Goal: Task Accomplishment & Management: Complete application form

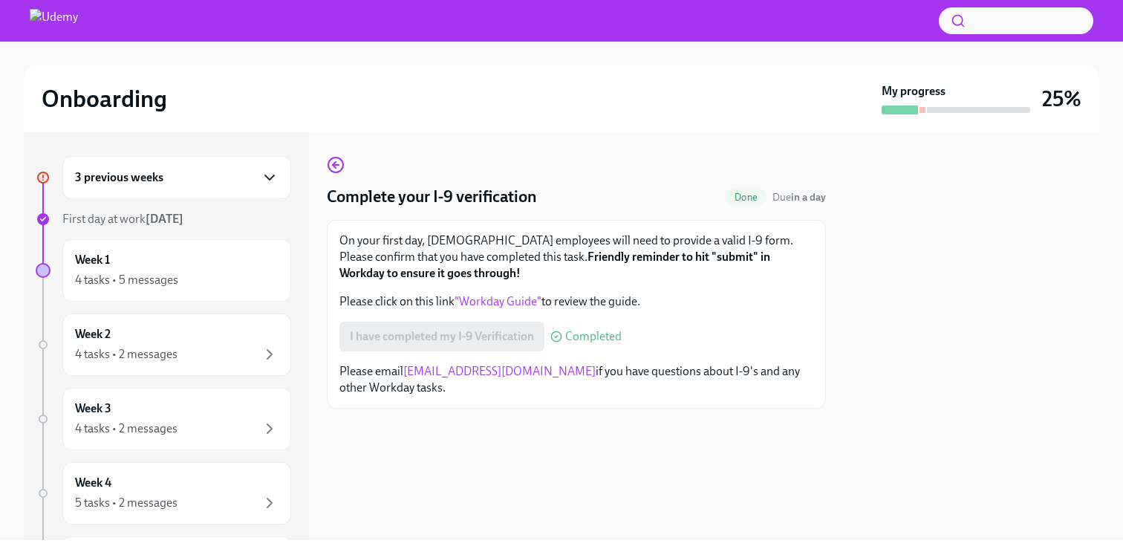
click at [263, 180] on icon "button" at bounding box center [270, 178] width 18 height 18
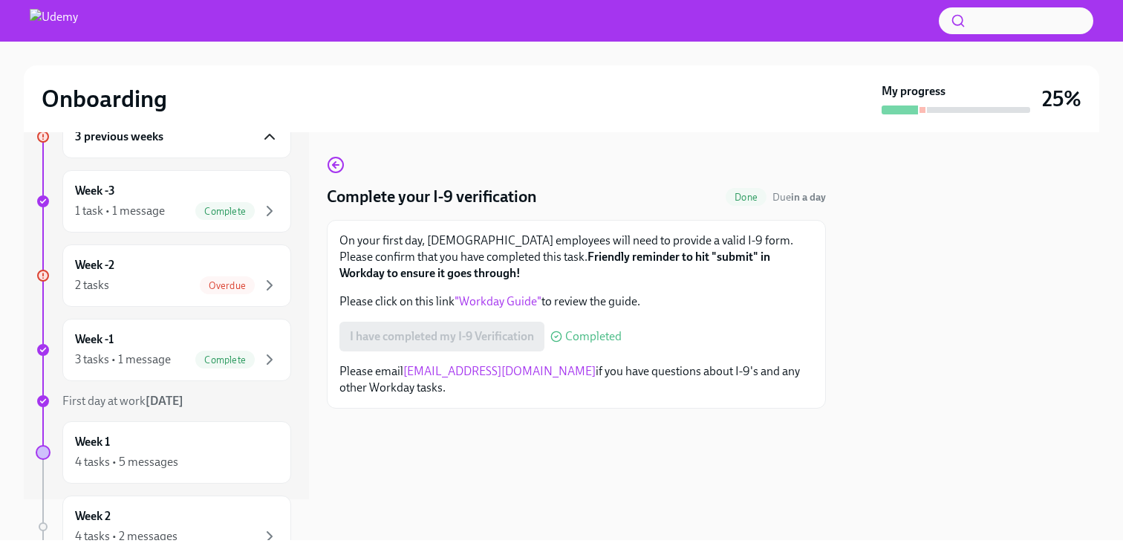
scroll to position [45, 0]
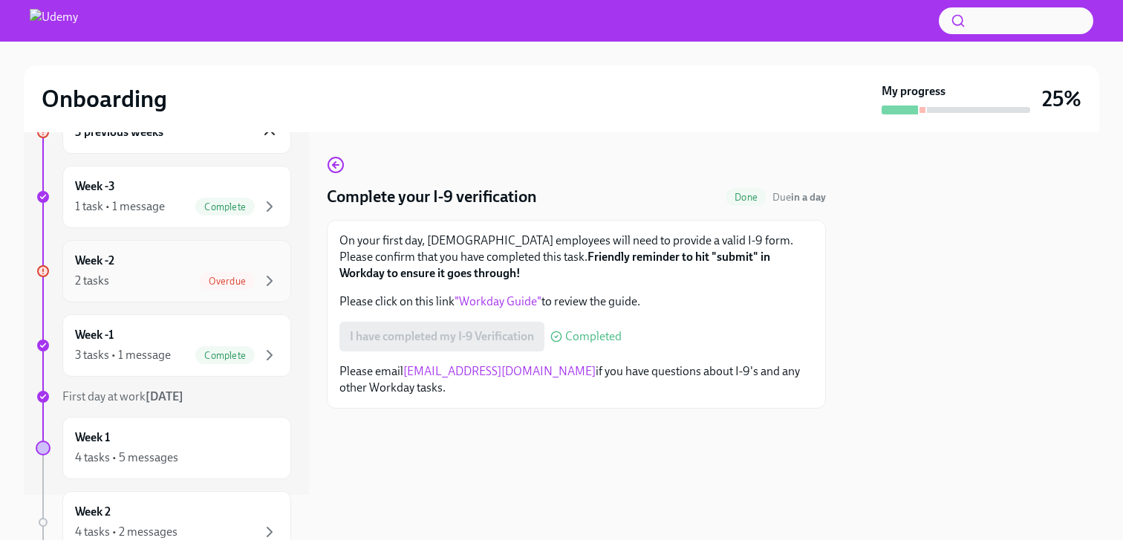
click at [247, 272] on div "Overdue" at bounding box center [227, 281] width 55 height 18
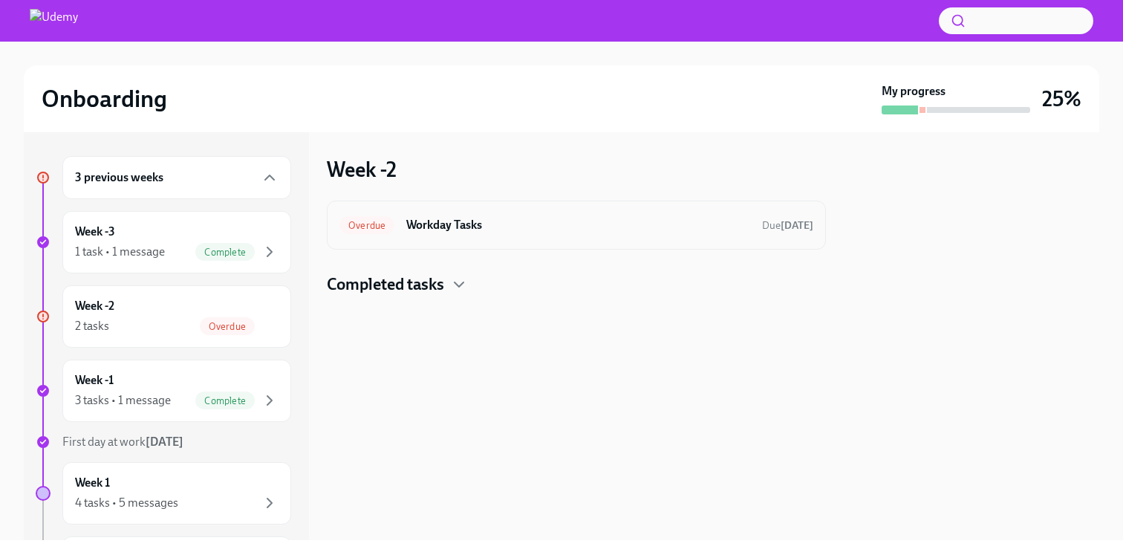
click at [390, 220] on span "Overdue" at bounding box center [366, 225] width 55 height 11
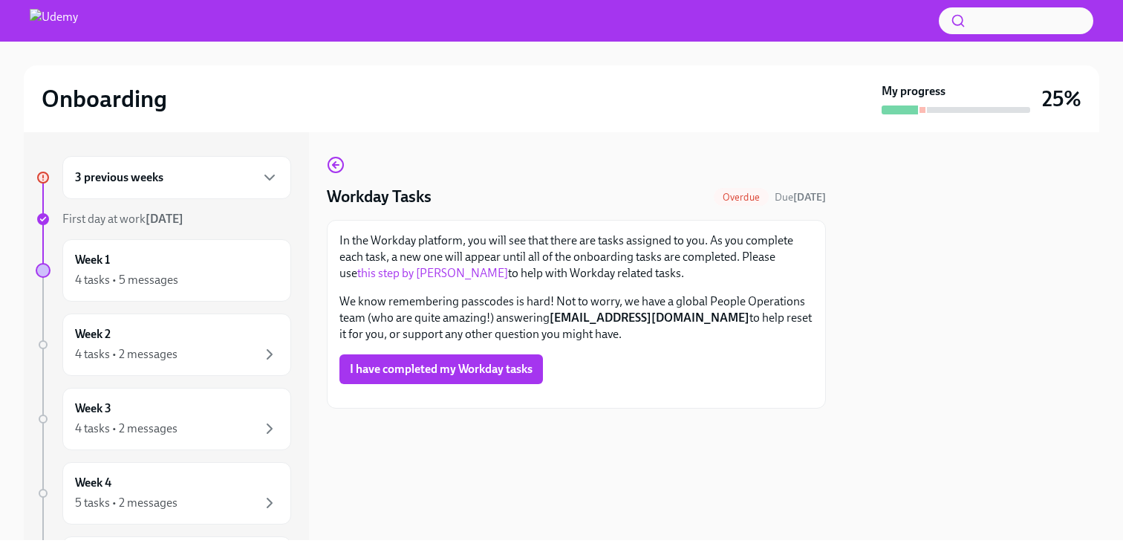
click at [198, 180] on div "3 previous weeks" at bounding box center [177, 178] width 204 height 18
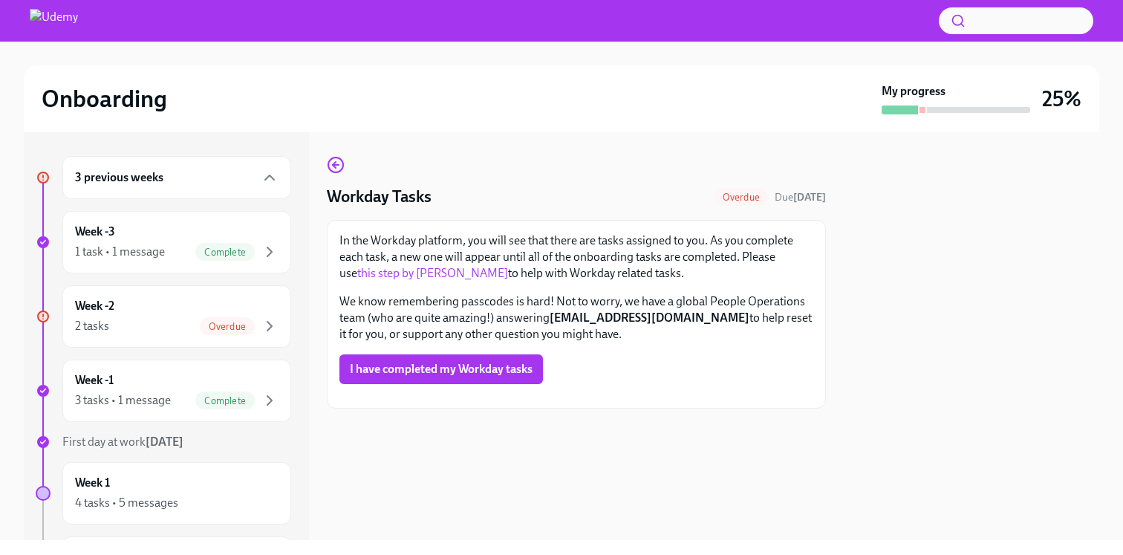
click at [198, 180] on div "3 previous weeks" at bounding box center [177, 178] width 204 height 18
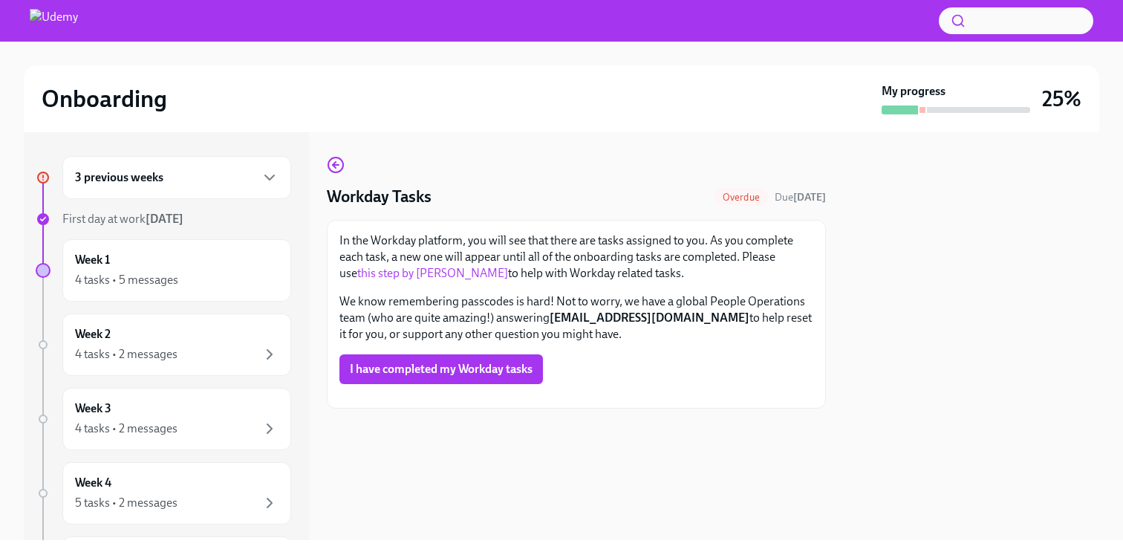
click at [198, 180] on div "3 previous weeks" at bounding box center [177, 178] width 204 height 18
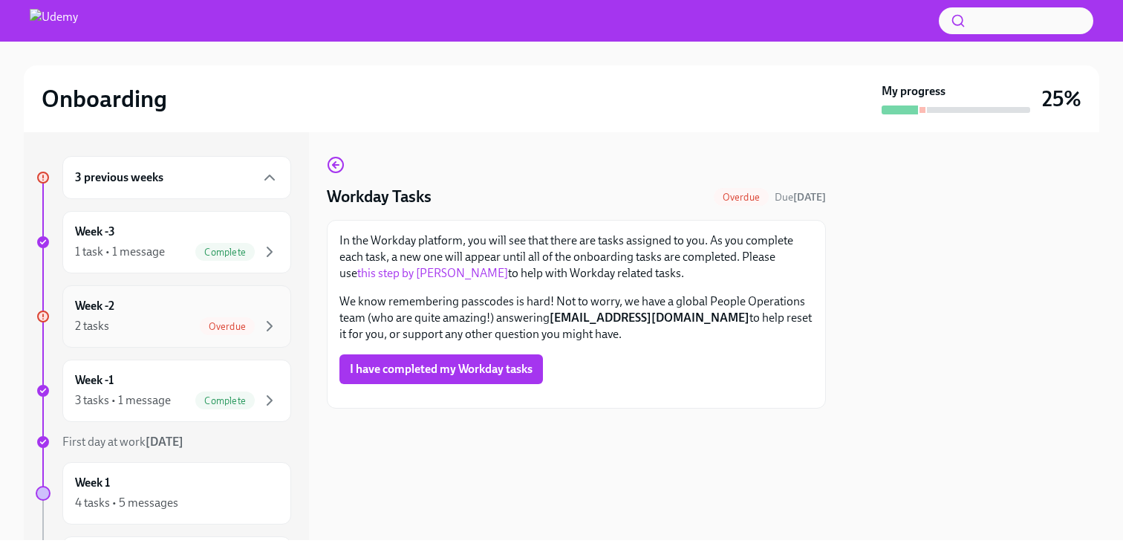
click at [237, 318] on div "Overdue" at bounding box center [227, 326] width 55 height 18
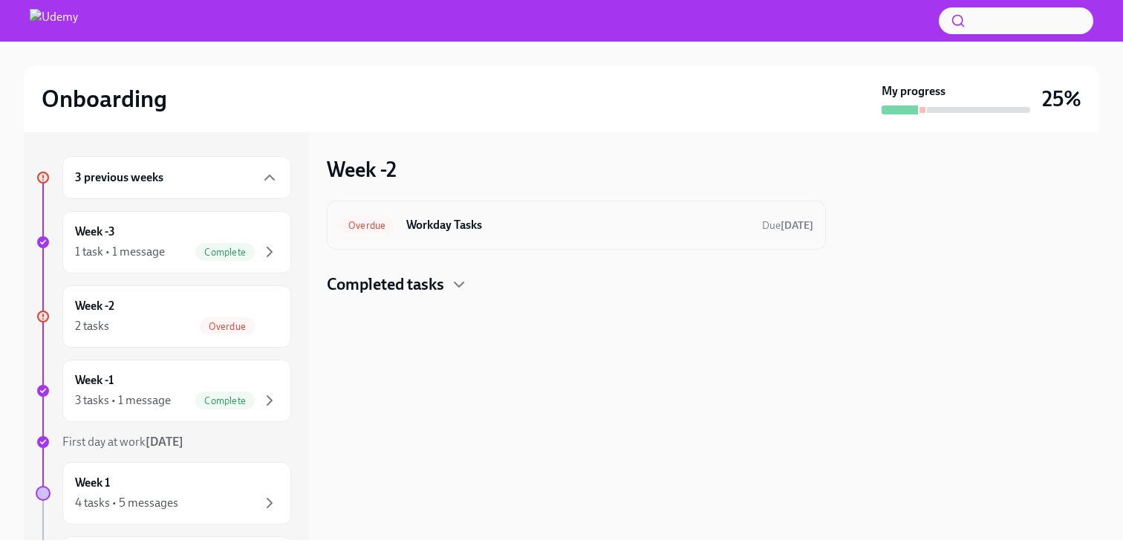
click at [447, 231] on h6 "Workday Tasks" at bounding box center [578, 225] width 344 height 16
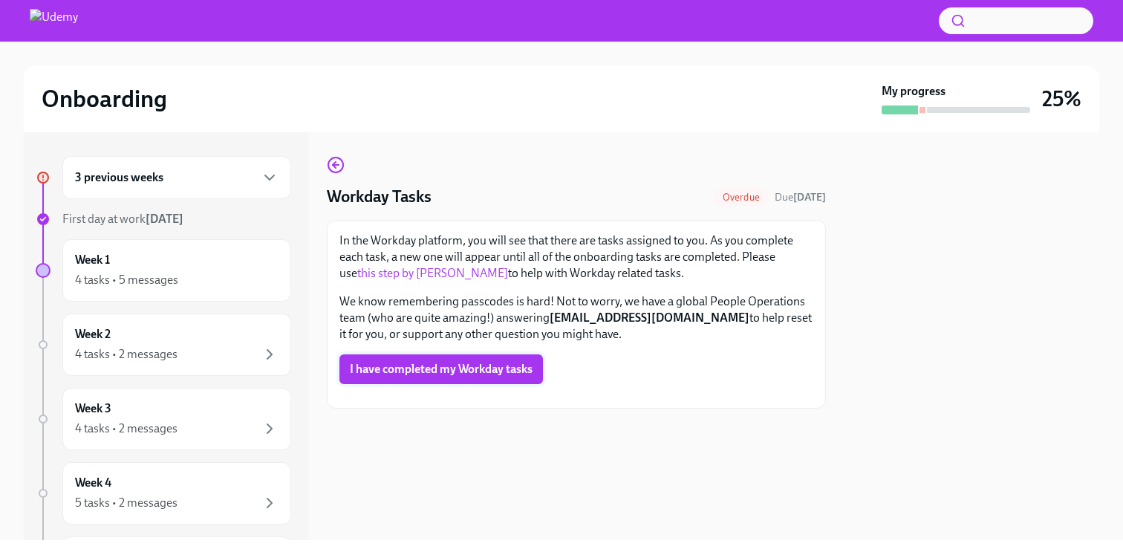
click at [455, 371] on span "I have completed my Workday tasks" at bounding box center [441, 369] width 183 height 15
